Goal: Task Accomplishment & Management: Manage account settings

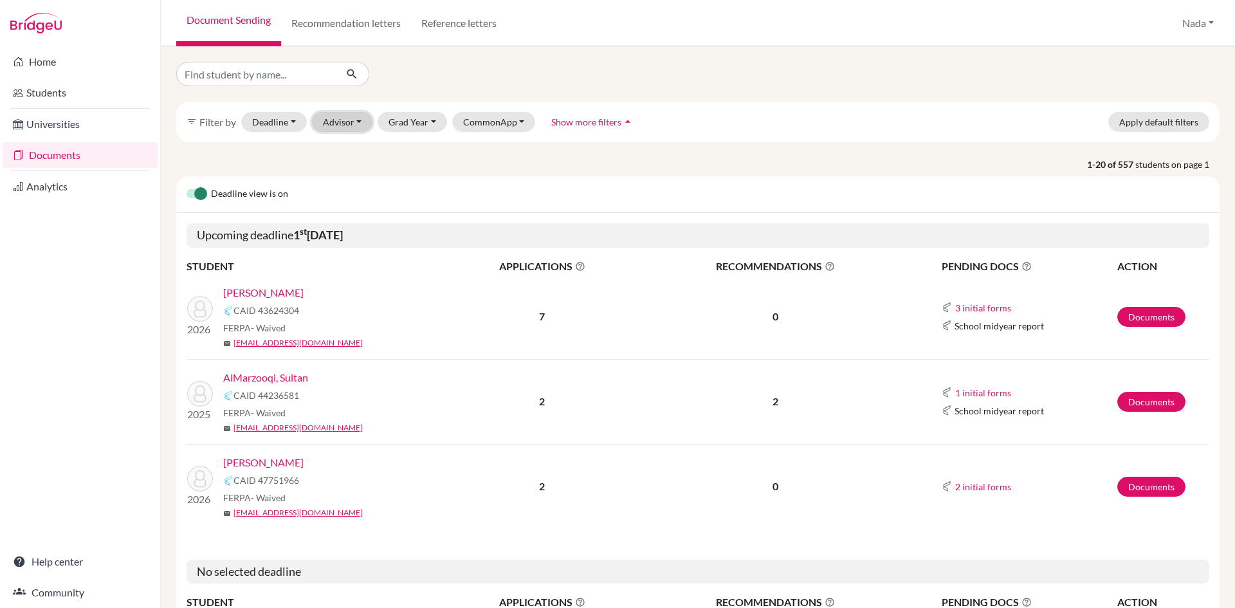
click at [347, 127] on button "Advisor" at bounding box center [342, 122] width 61 height 20
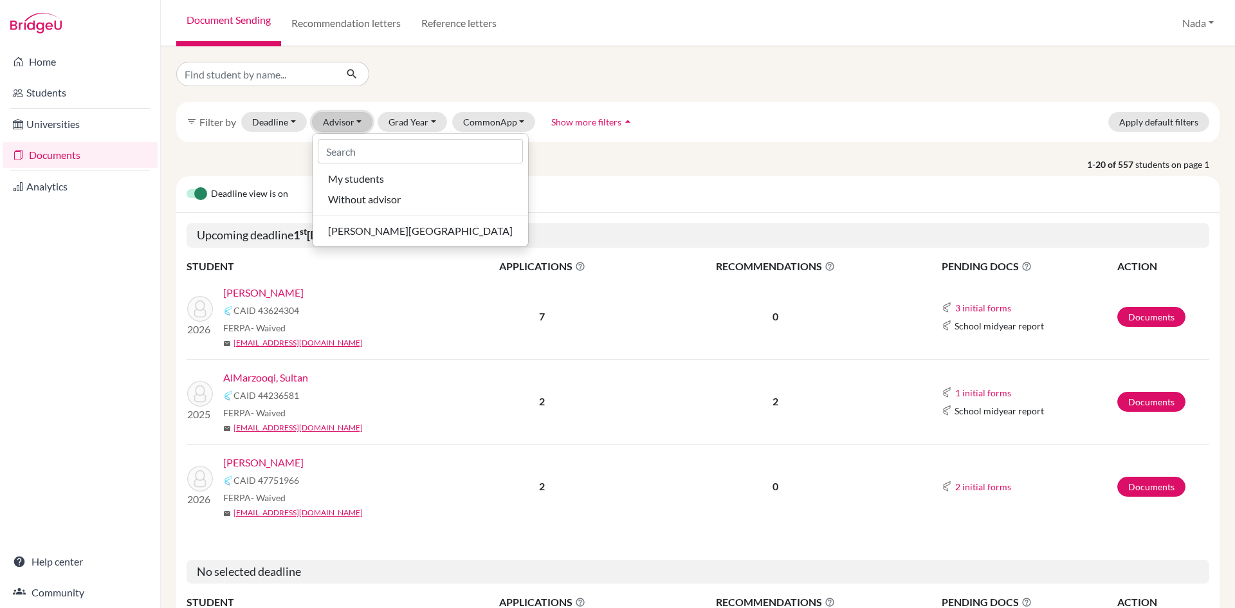
click at [344, 120] on button "Advisor" at bounding box center [342, 122] width 61 height 20
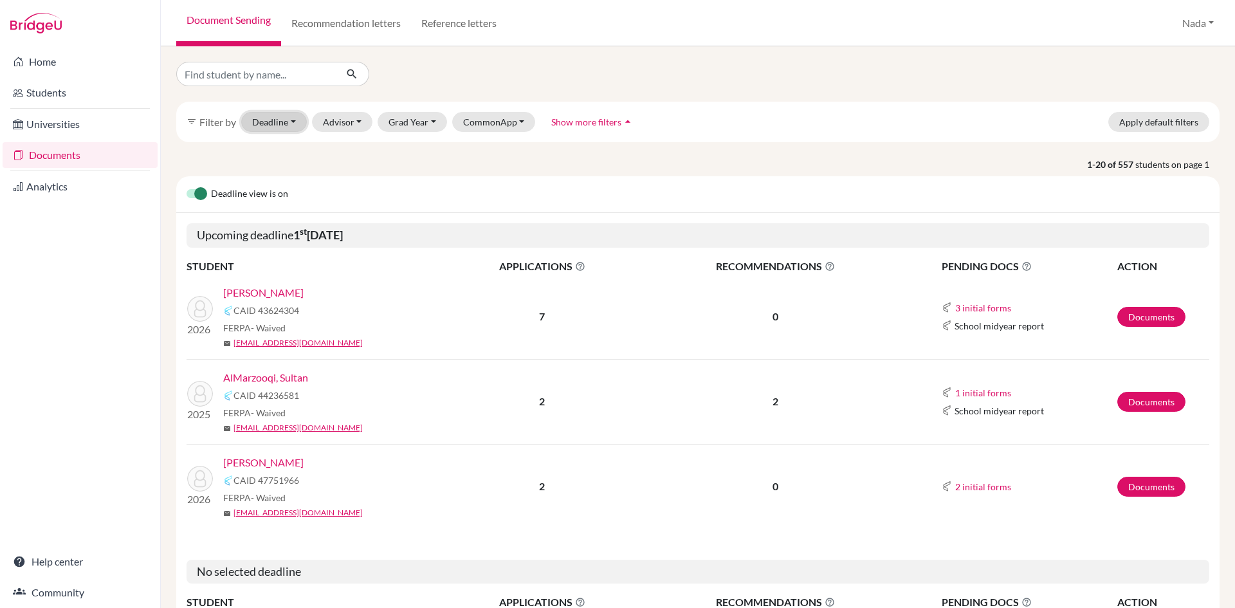
click at [278, 122] on button "Deadline - Select a date range Or double click for a single date selection [DAT…" at bounding box center [274, 122] width 66 height 20
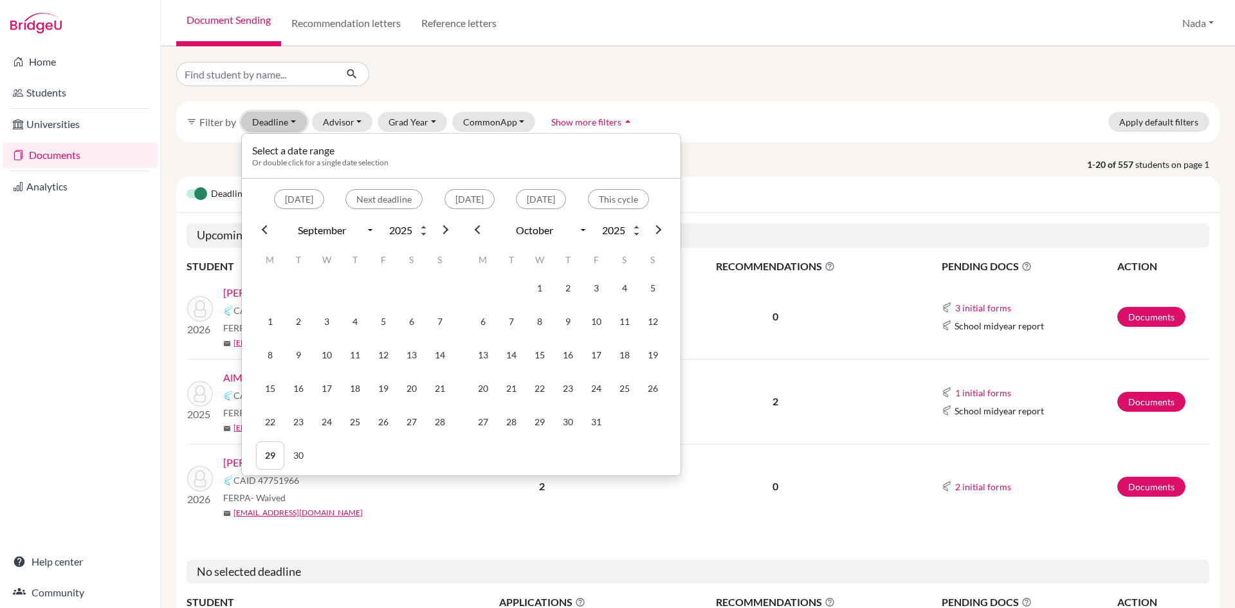
click at [278, 122] on button "Deadline - Select a date range Or double click for a single date selection [DAT…" at bounding box center [274, 122] width 66 height 20
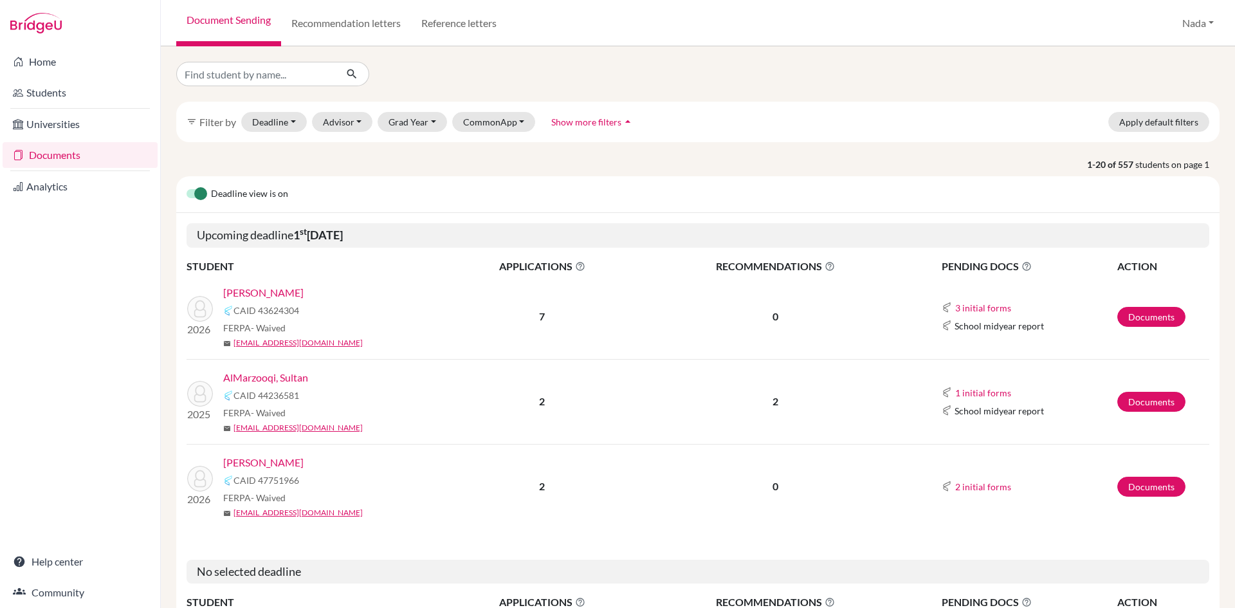
click at [187, 187] on label at bounding box center [187, 187] width 0 height 0
click at [196, 197] on input "checkbox" at bounding box center [192, 193] width 10 height 13
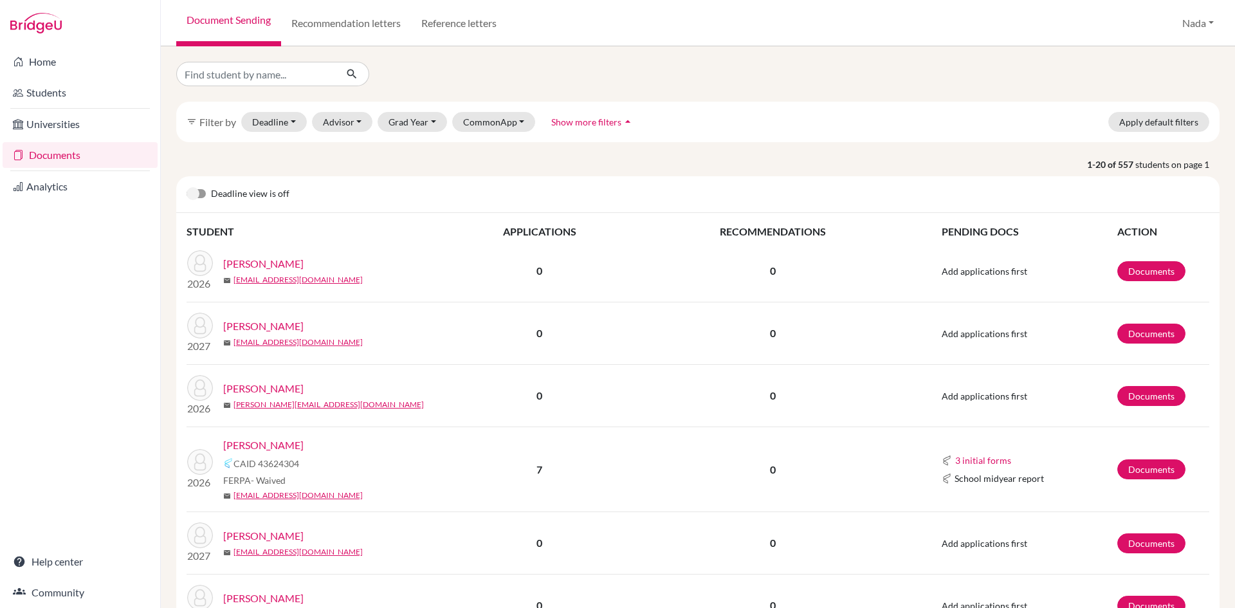
click at [187, 187] on label at bounding box center [187, 187] width 0 height 0
click at [195, 195] on input "checkbox" at bounding box center [192, 193] width 10 height 13
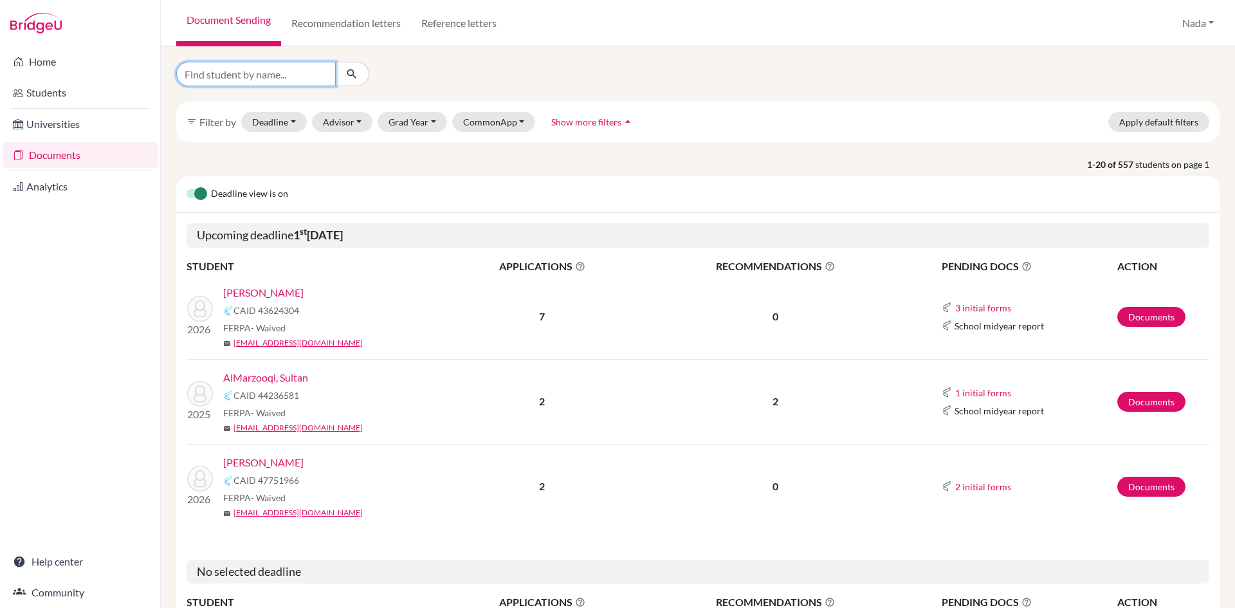
click at [290, 77] on input "Find student by name..." at bounding box center [256, 74] width 160 height 24
type input "alolama"
click button "submit" at bounding box center [352, 74] width 34 height 24
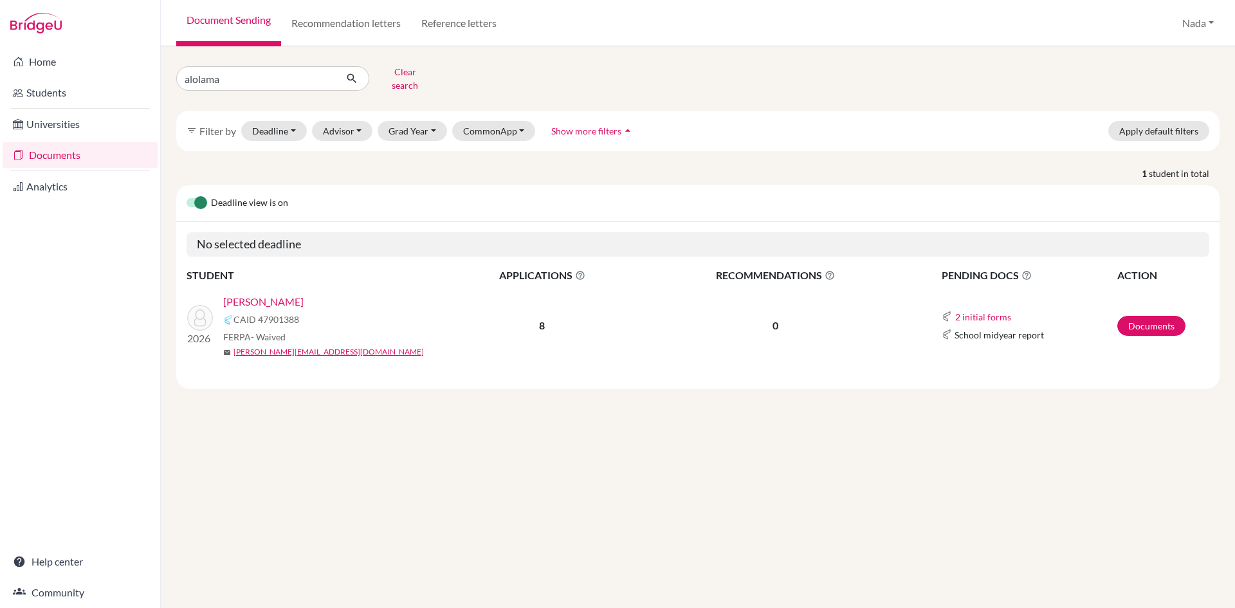
click at [255, 300] on link "[PERSON_NAME]" at bounding box center [263, 301] width 80 height 15
click at [256, 295] on link "[PERSON_NAME]" at bounding box center [263, 301] width 80 height 15
